Goal: Navigation & Orientation: Find specific page/section

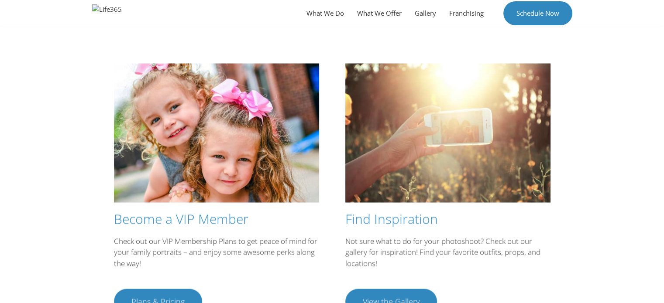
scroll to position [1572, 0]
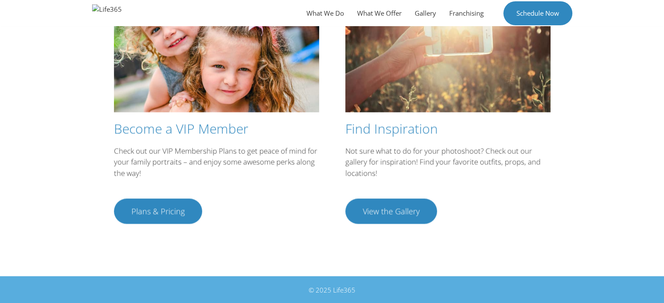
click at [147, 202] on link "Plans & Pricing" at bounding box center [158, 211] width 88 height 25
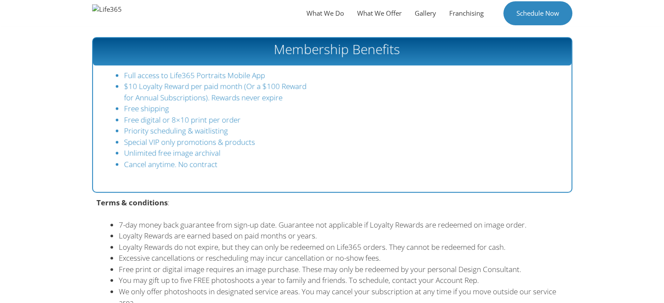
scroll to position [449, 0]
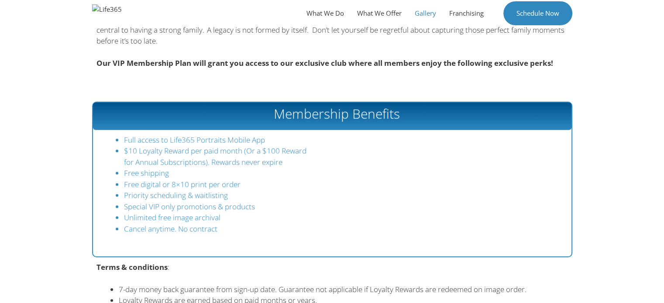
click at [428, 14] on link "Gallery" at bounding box center [425, 13] width 34 height 26
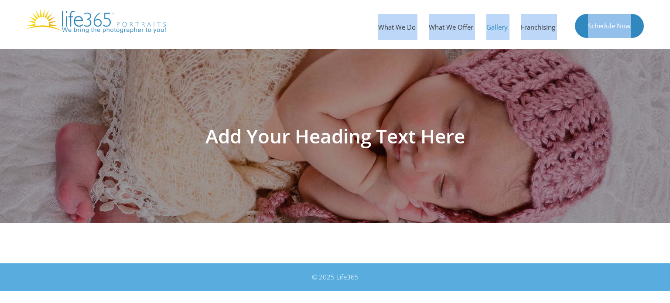
drag, startPoint x: 670, startPoint y: 35, endPoint x: 670, endPoint y: 55, distance: 19.6
click at [670, 55] on body "Skip to content Menu What We Do What We Offer Gallery Franchising Schedule Now …" at bounding box center [335, 145] width 670 height 291
click at [670, 55] on div at bounding box center [335, 136] width 670 height 175
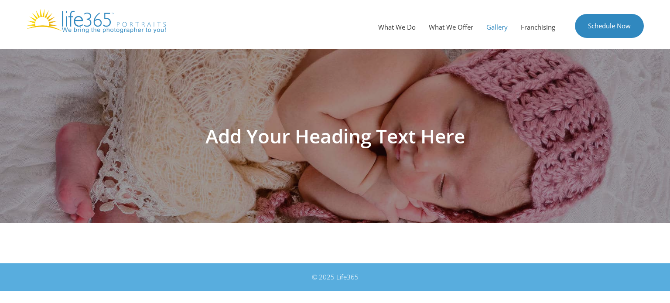
click at [366, 137] on h1 "Add Your Heading Text Here" at bounding box center [335, 136] width 489 height 19
click at [503, 26] on link "Gallery" at bounding box center [497, 27] width 34 height 26
